Goal: Transaction & Acquisition: Book appointment/travel/reservation

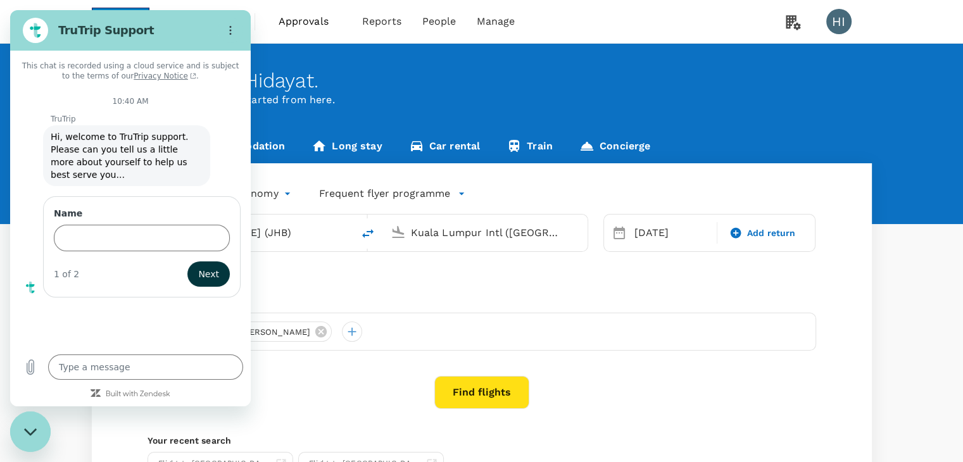
click at [315, 274] on div "Advanced search" at bounding box center [481, 269] width 668 height 15
click at [19, 430] on div "Close messaging window" at bounding box center [30, 432] width 38 height 38
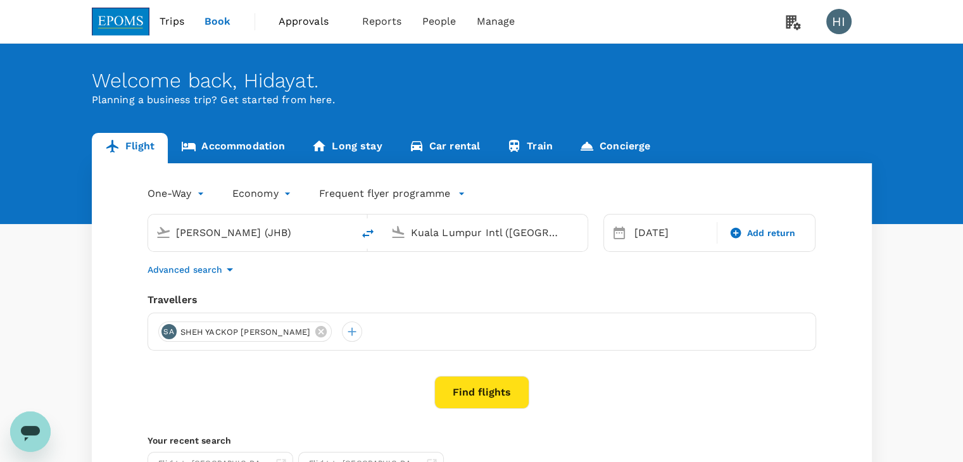
click at [19, 430] on icon "Open messaging window" at bounding box center [30, 431] width 23 height 23
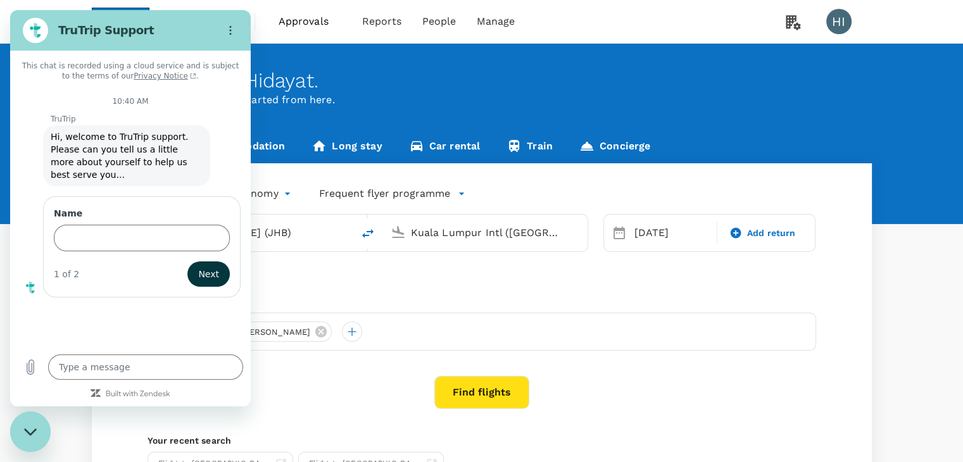
click at [178, 310] on div "This chat is recorded using a cloud service and is subject to the terms of our …" at bounding box center [130, 199] width 241 height 296
click at [33, 417] on div "Close messaging window" at bounding box center [30, 432] width 38 height 38
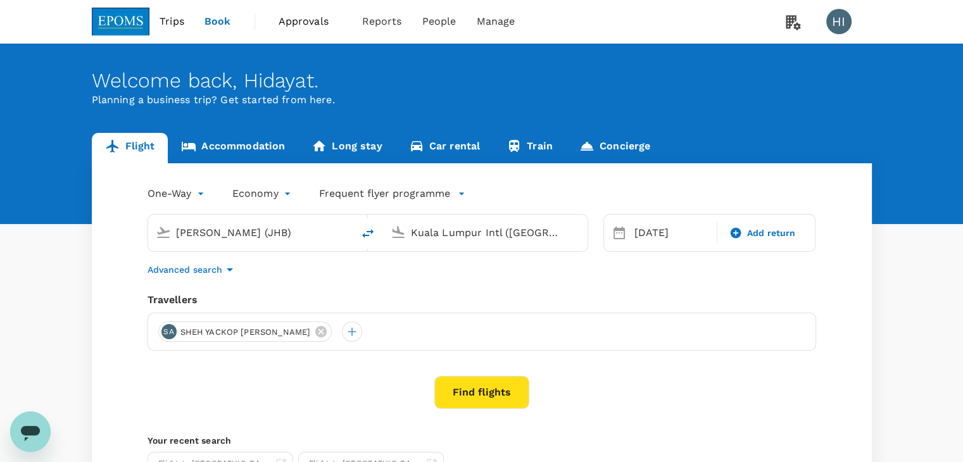
click at [33, 417] on div "Open messaging window" at bounding box center [30, 432] width 38 height 38
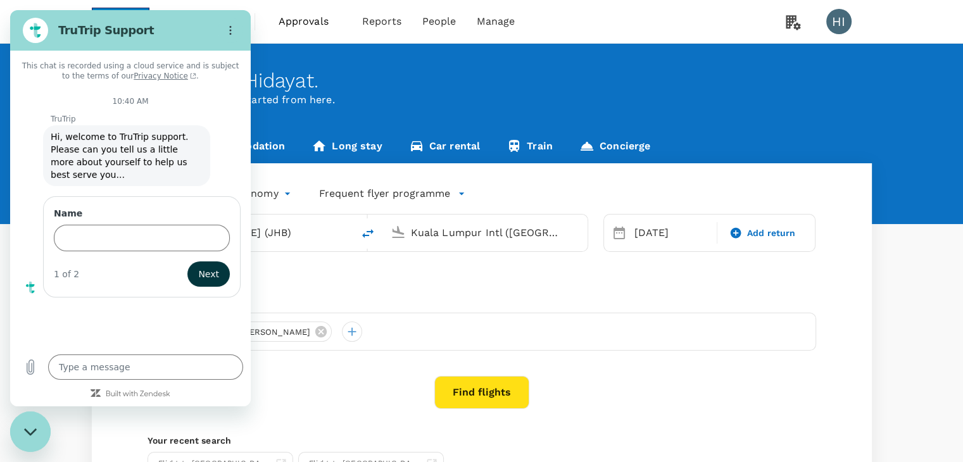
click at [361, 277] on div "One-Way oneway Economy economy Frequent flyer programme Sultan Ismail Intl (JHB…" at bounding box center [482, 342] width 780 height 359
click at [551, 67] on div "Welcome back , Hidayat . Planning a business trip? Get started from here." at bounding box center [481, 134] width 963 height 180
click at [39, 429] on div "Close messaging window" at bounding box center [30, 432] width 38 height 38
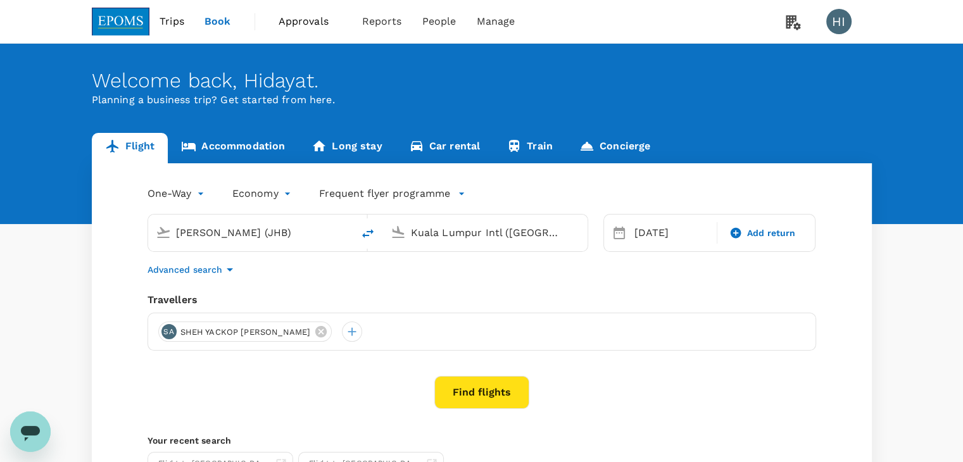
click at [39, 429] on icon "Open messaging window" at bounding box center [30, 433] width 19 height 15
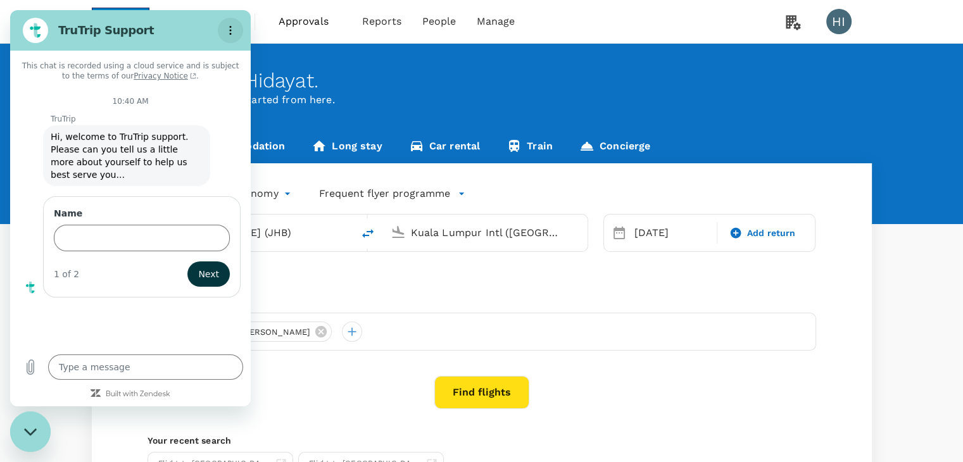
click at [233, 29] on icon "Options menu" at bounding box center [230, 30] width 10 height 10
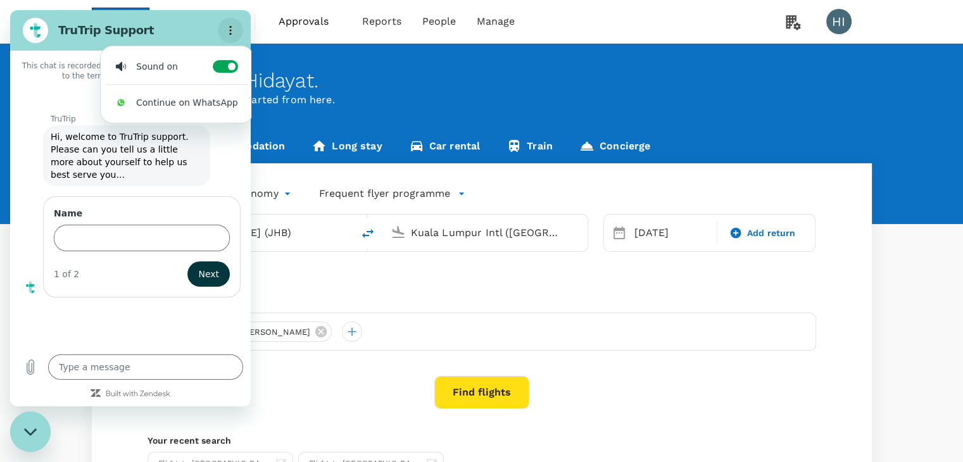
click at [233, 29] on icon "Options menu" at bounding box center [230, 30] width 10 height 10
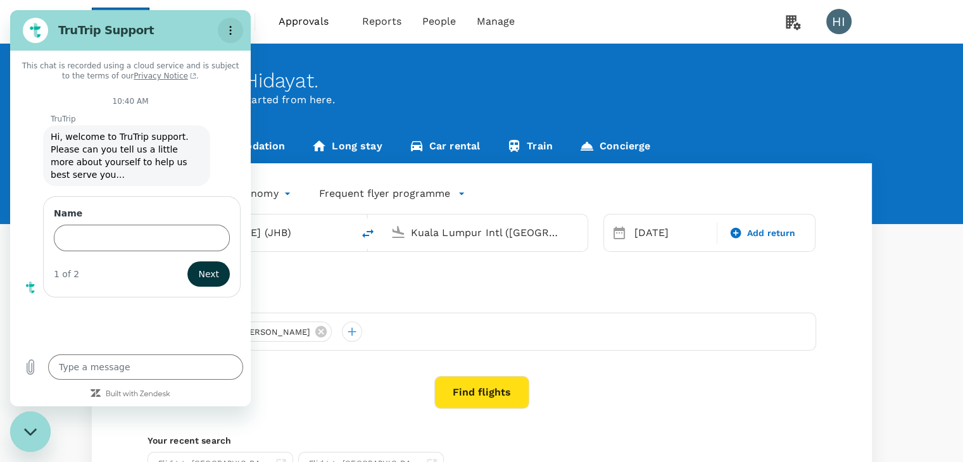
click at [233, 29] on icon "Options menu" at bounding box center [230, 30] width 10 height 10
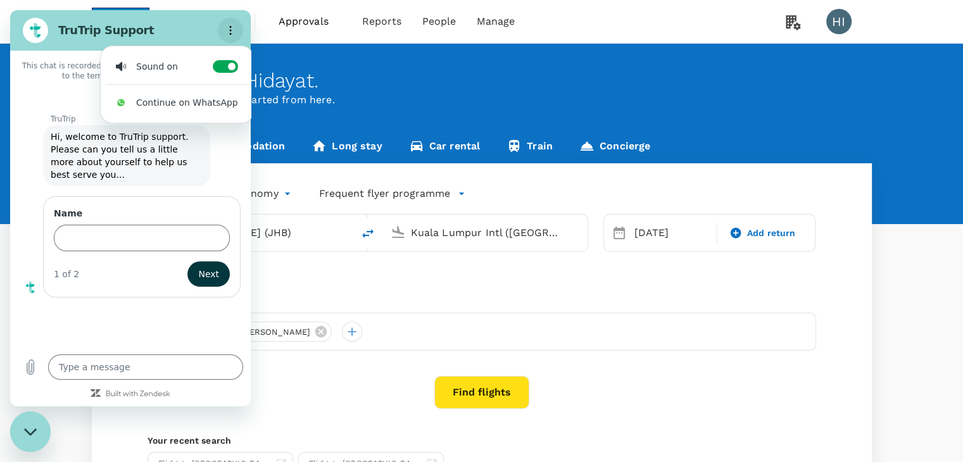
click at [233, 29] on icon "Options menu" at bounding box center [230, 30] width 10 height 10
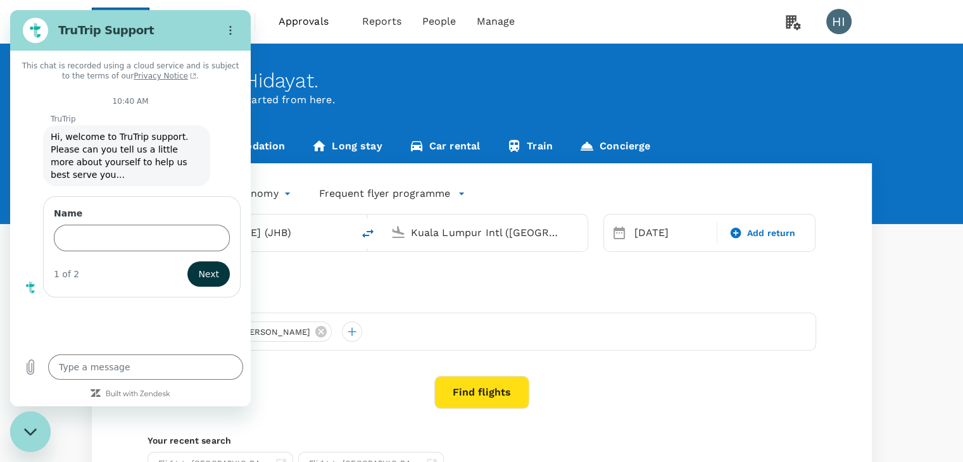
click at [698, 355] on div "One-Way oneway Economy economy Frequent flyer programme Sultan Ismail Intl (JHB…" at bounding box center [482, 342] width 780 height 359
click at [814, 302] on div "Travellers" at bounding box center [481, 299] width 668 height 15
click at [724, 411] on div "One-Way oneway Economy economy Frequent flyer programme Sultan Ismail Intl (JHB…" at bounding box center [482, 342] width 780 height 359
drag, startPoint x: 23, startPoint y: 428, endPoint x: 185, endPoint y: 724, distance: 337.6
click at [24, 428] on icon "Close messaging window" at bounding box center [30, 432] width 13 height 8
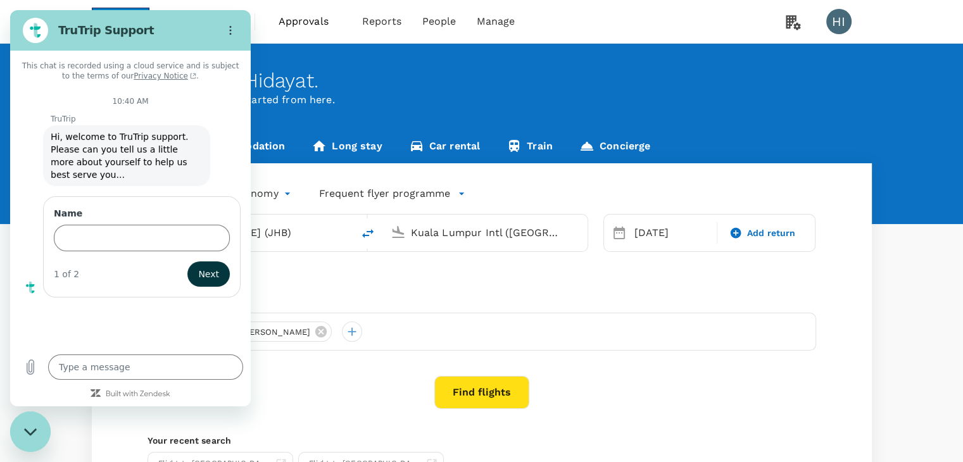
type textarea "x"
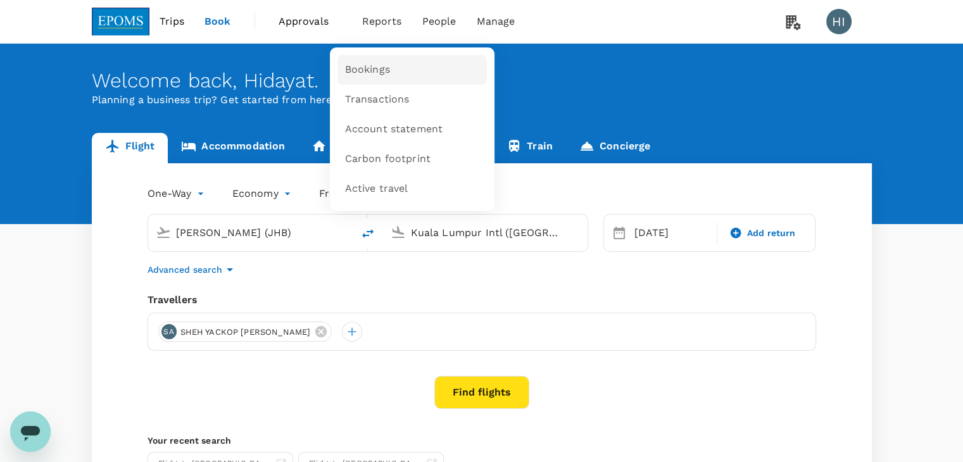
click at [367, 78] on link "Bookings" at bounding box center [411, 70] width 149 height 30
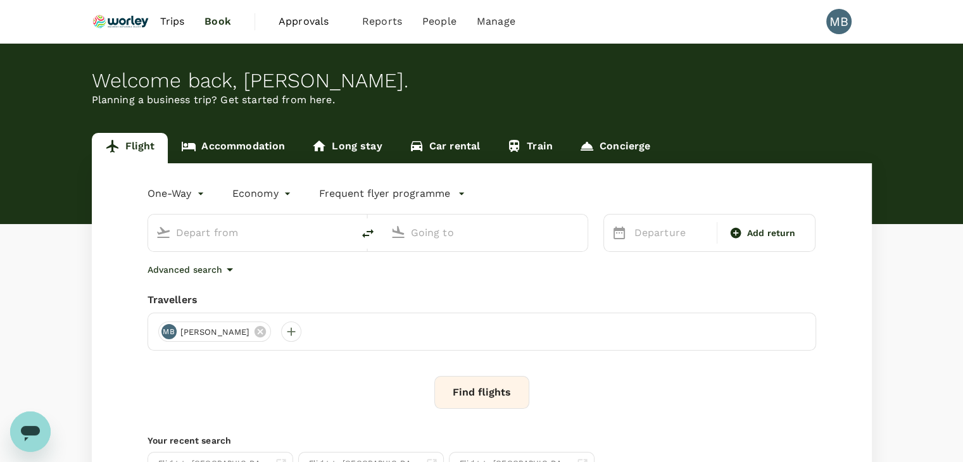
type input "Miri Intl (MYY)"
type input "Kuala Lumpur Intl ([GEOGRAPHIC_DATA])"
